Goal: Navigation & Orientation: Find specific page/section

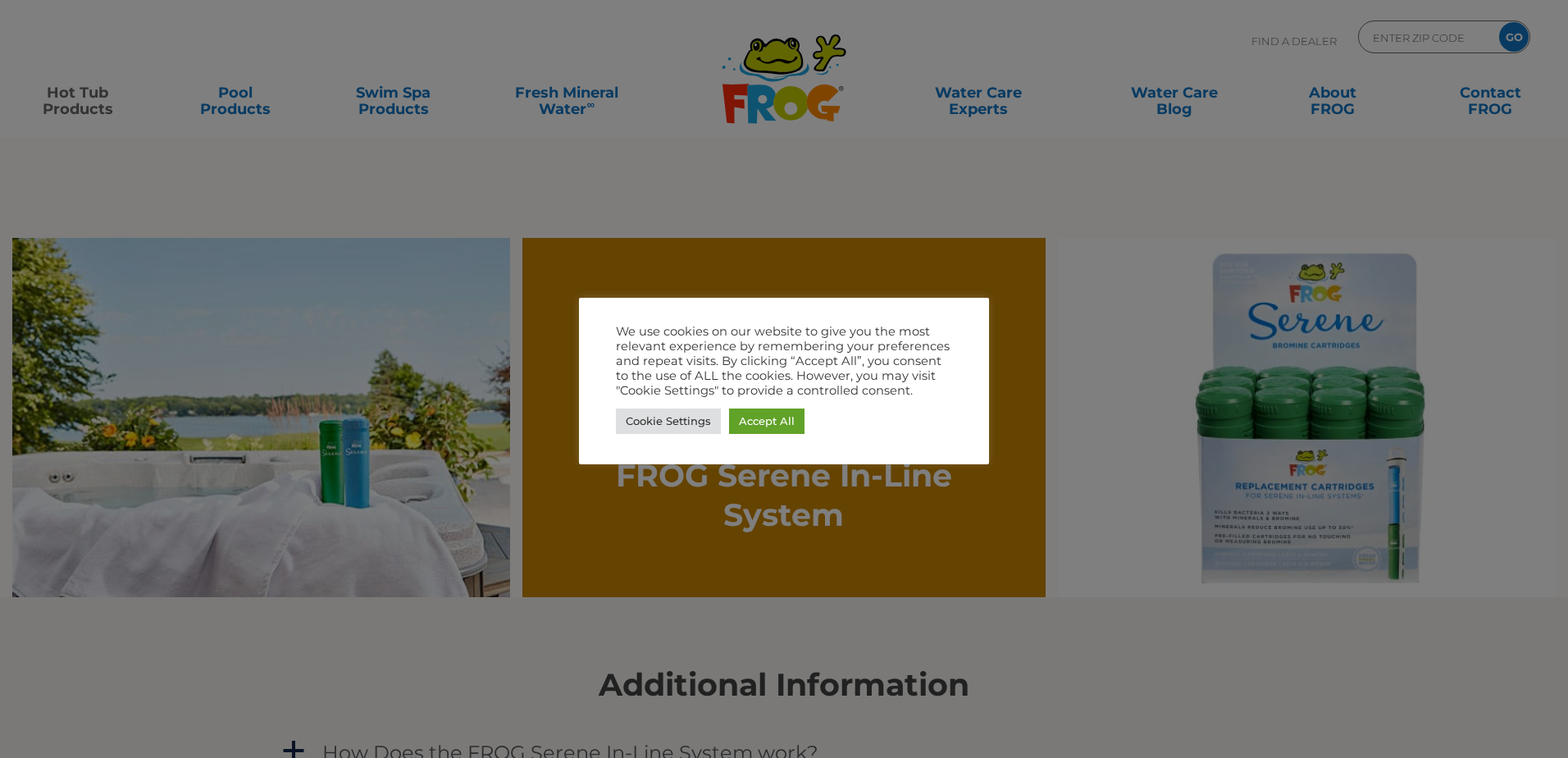
click at [697, 263] on div at bounding box center [784, 379] width 1568 height 758
click at [691, 212] on div at bounding box center [784, 379] width 1568 height 758
click at [925, 310] on div "We use cookies on our website to give you the most relevant experience by remem…" at bounding box center [784, 381] width 410 height 167
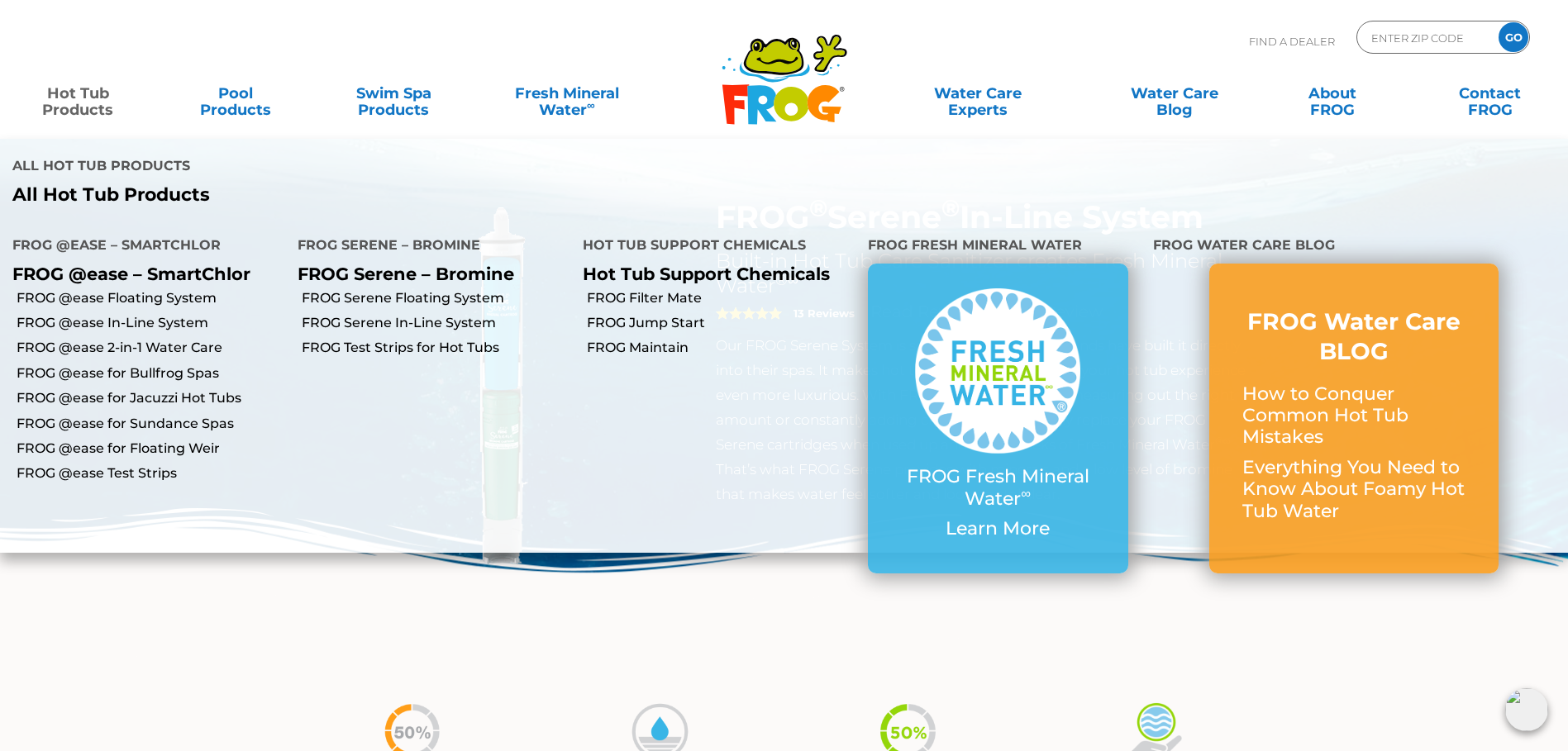
click at [79, 105] on link "Hot Tub Products" at bounding box center [78, 94] width 123 height 33
